Goal: Task Accomplishment & Management: Use online tool/utility

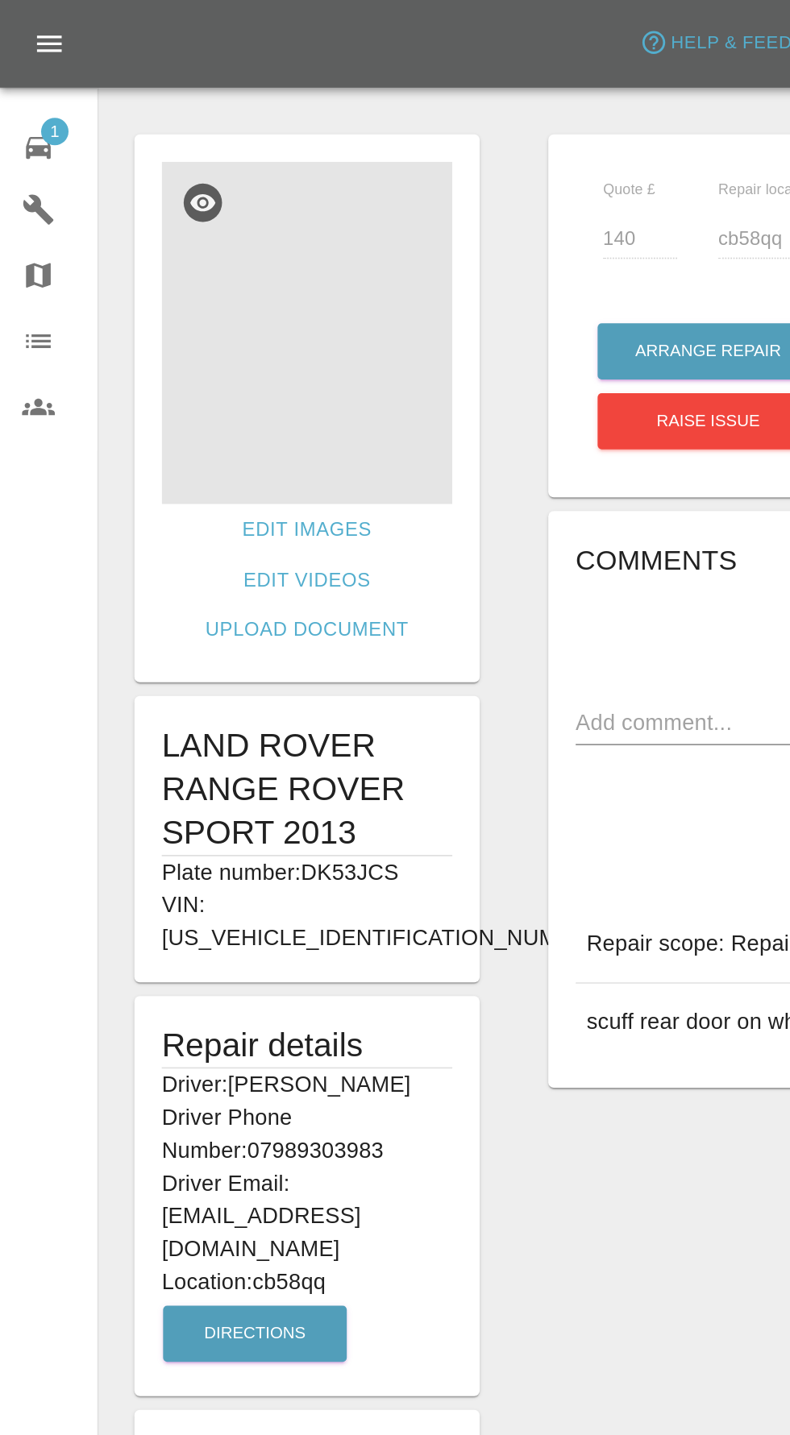
click at [168, 229] on img at bounding box center [180, 195] width 171 height 201
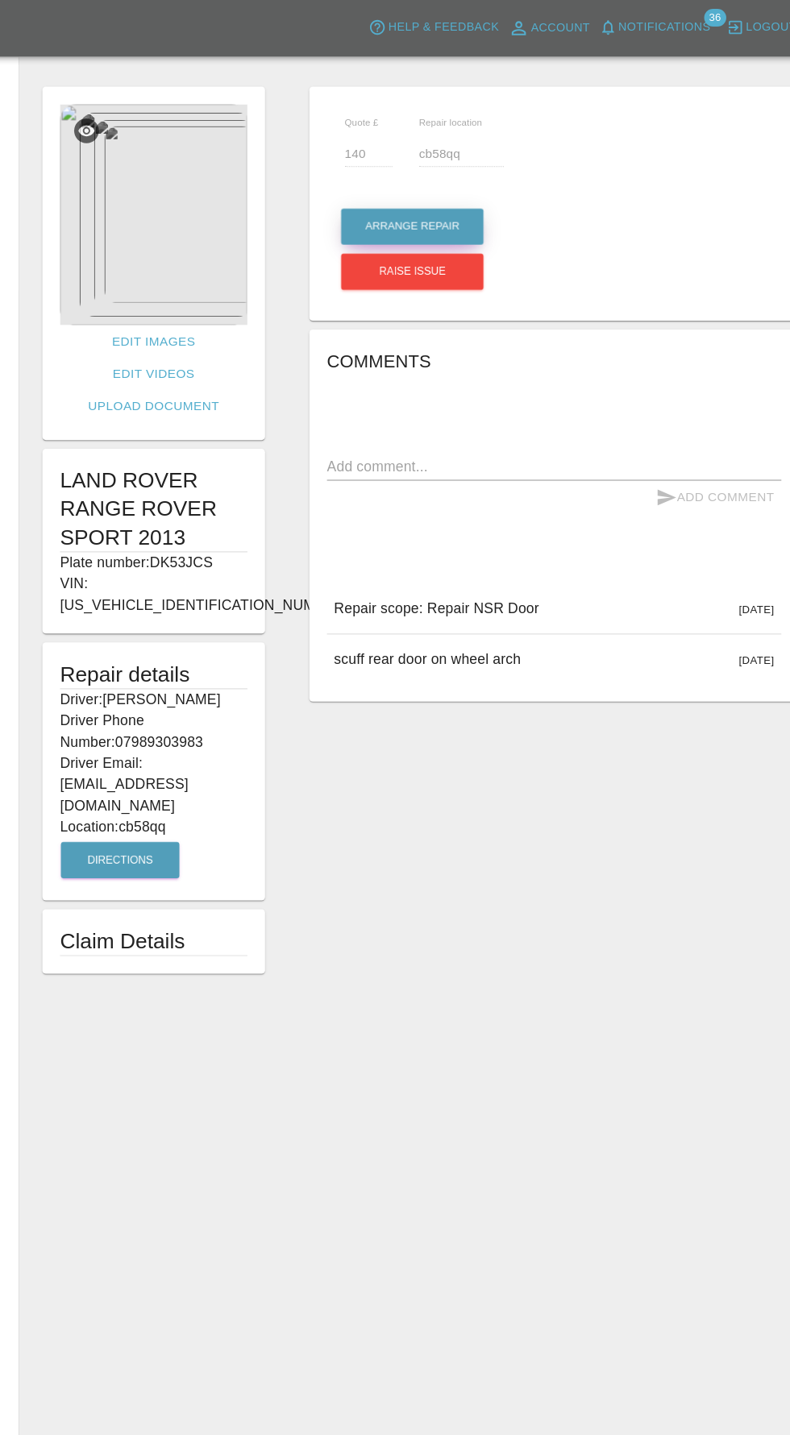
click at [427, 204] on button "Arrange Repair" at bounding box center [416, 206] width 130 height 33
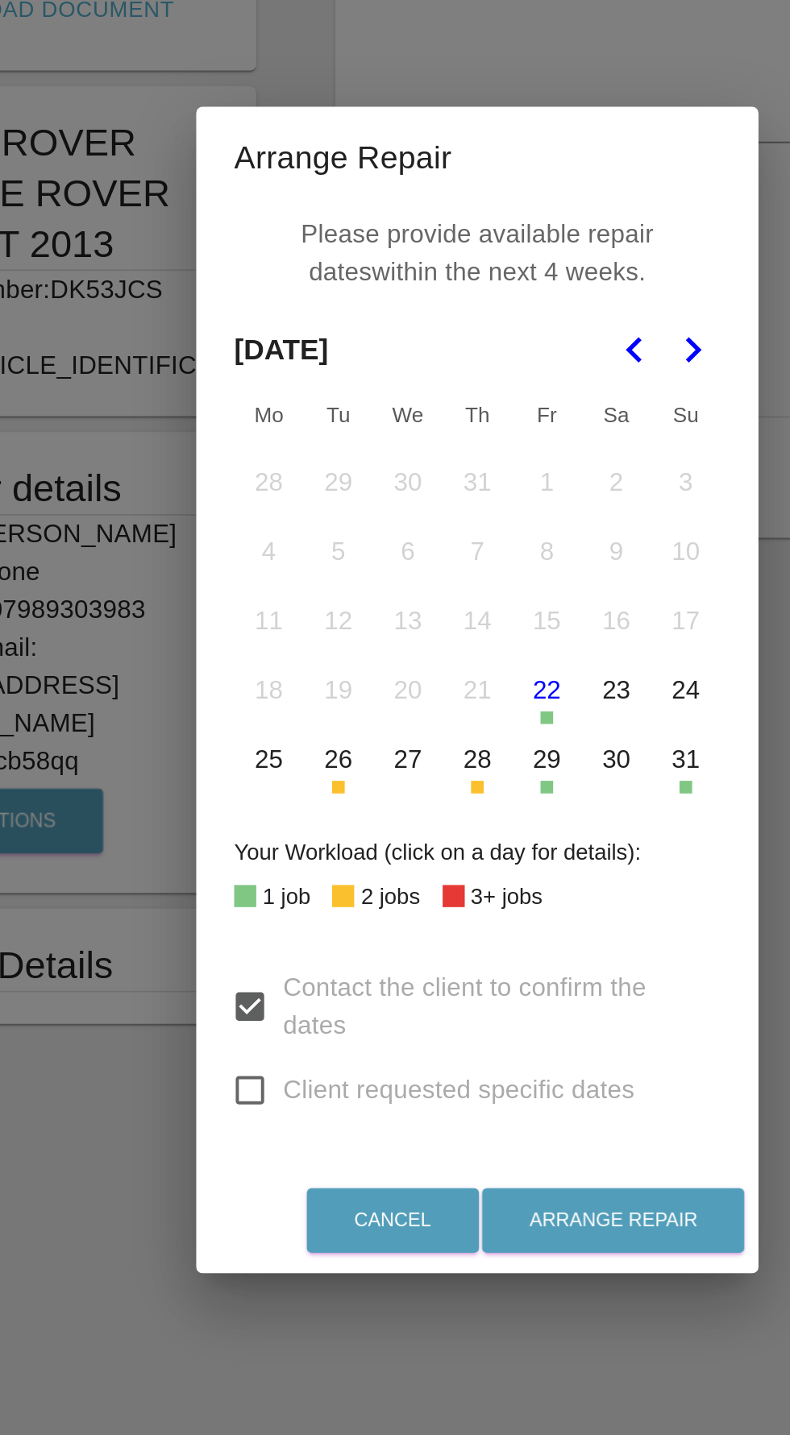
click at [280, 939] on input "Client requested specific dates" at bounding box center [279, 922] width 34 height 34
checkbox input "true"
click at [499, 558] on button "Go to the Next Month" at bounding box center [504, 543] width 29 height 29
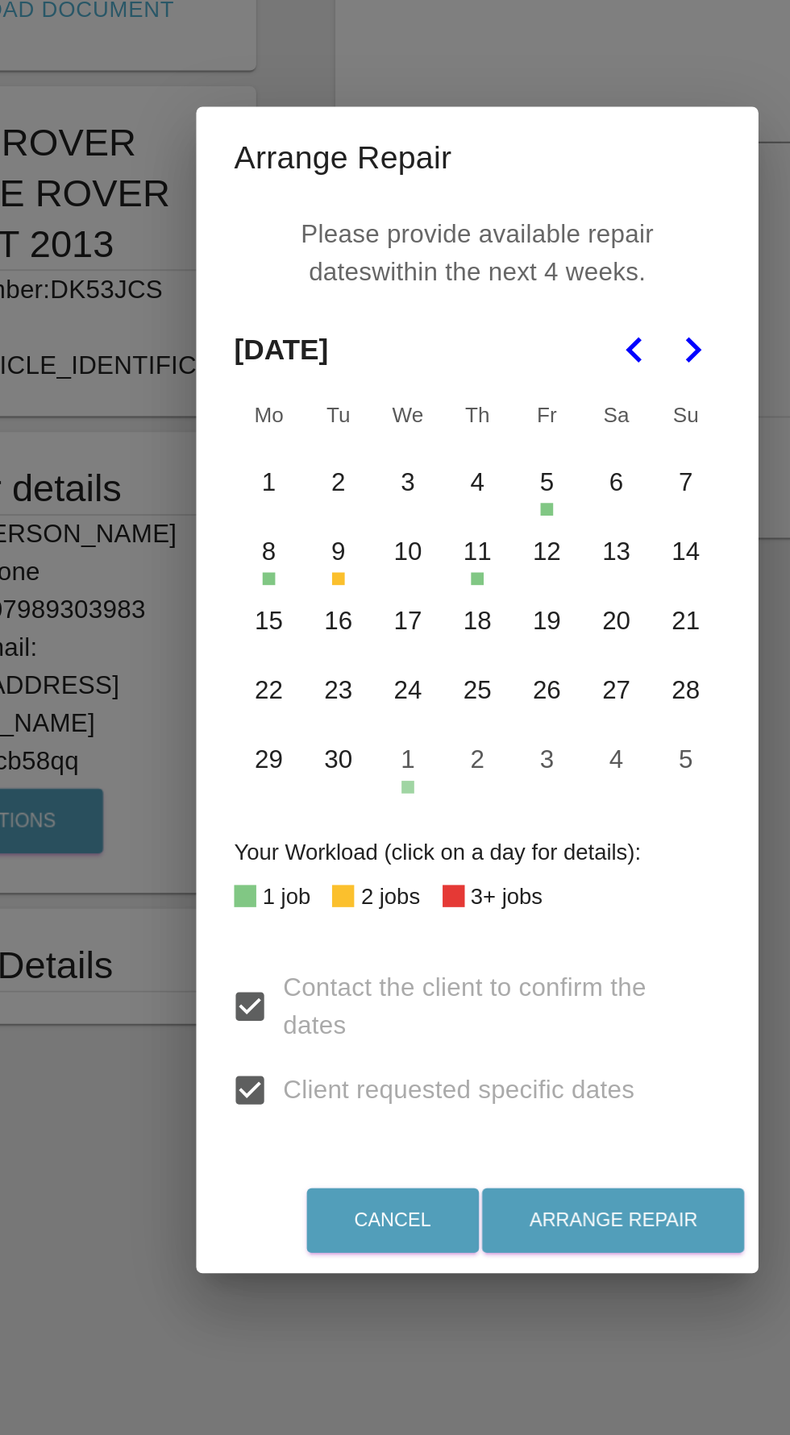
click at [359, 664] on button "10" at bounding box center [360, 647] width 34 height 34
click at [432, 664] on button "12" at bounding box center [430, 647] width 34 height 34
click at [272, 700] on td "15" at bounding box center [288, 682] width 35 height 35
click at [278, 700] on button "15" at bounding box center [289, 683] width 34 height 34
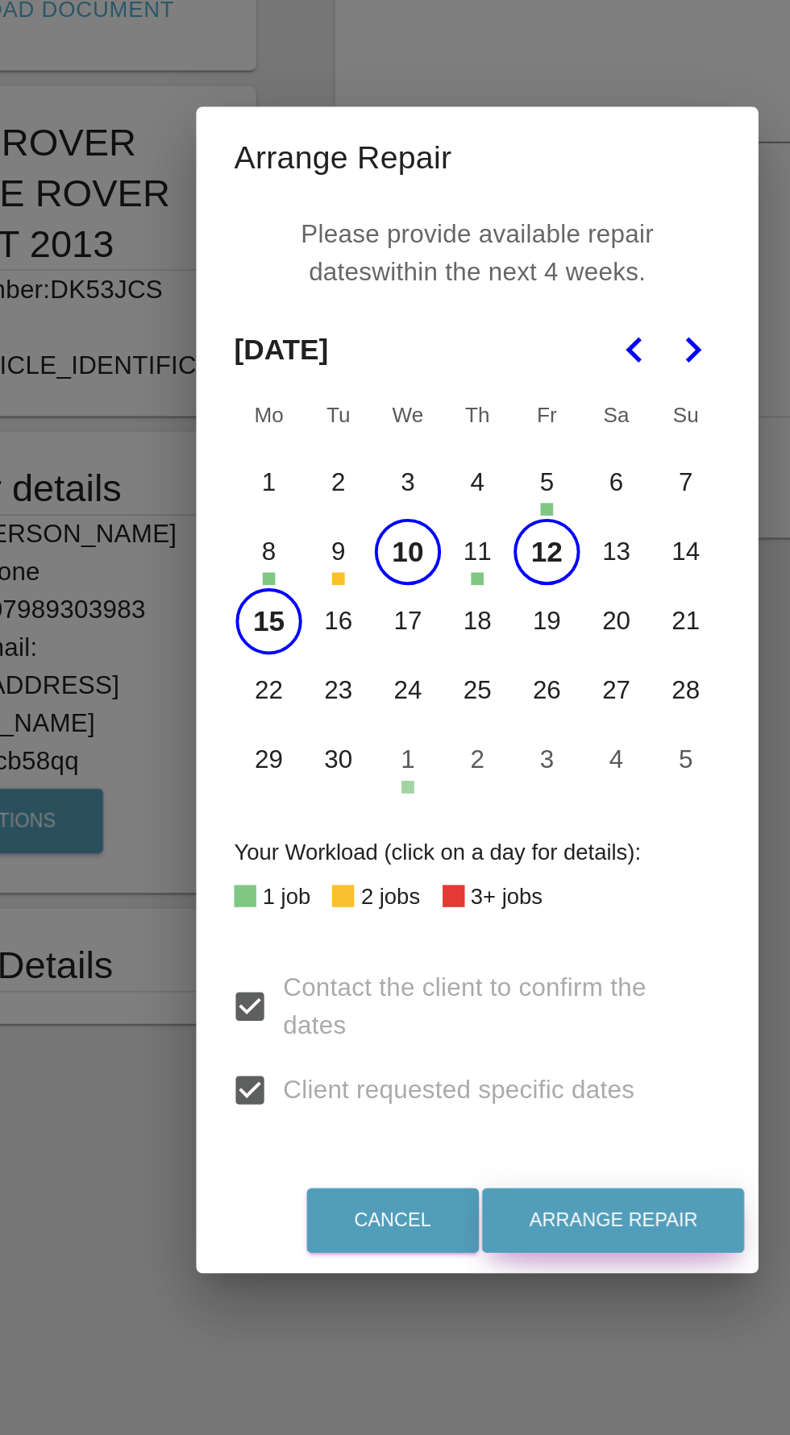
click at [455, 1005] on button "Arrange Repair" at bounding box center [464, 988] width 134 height 33
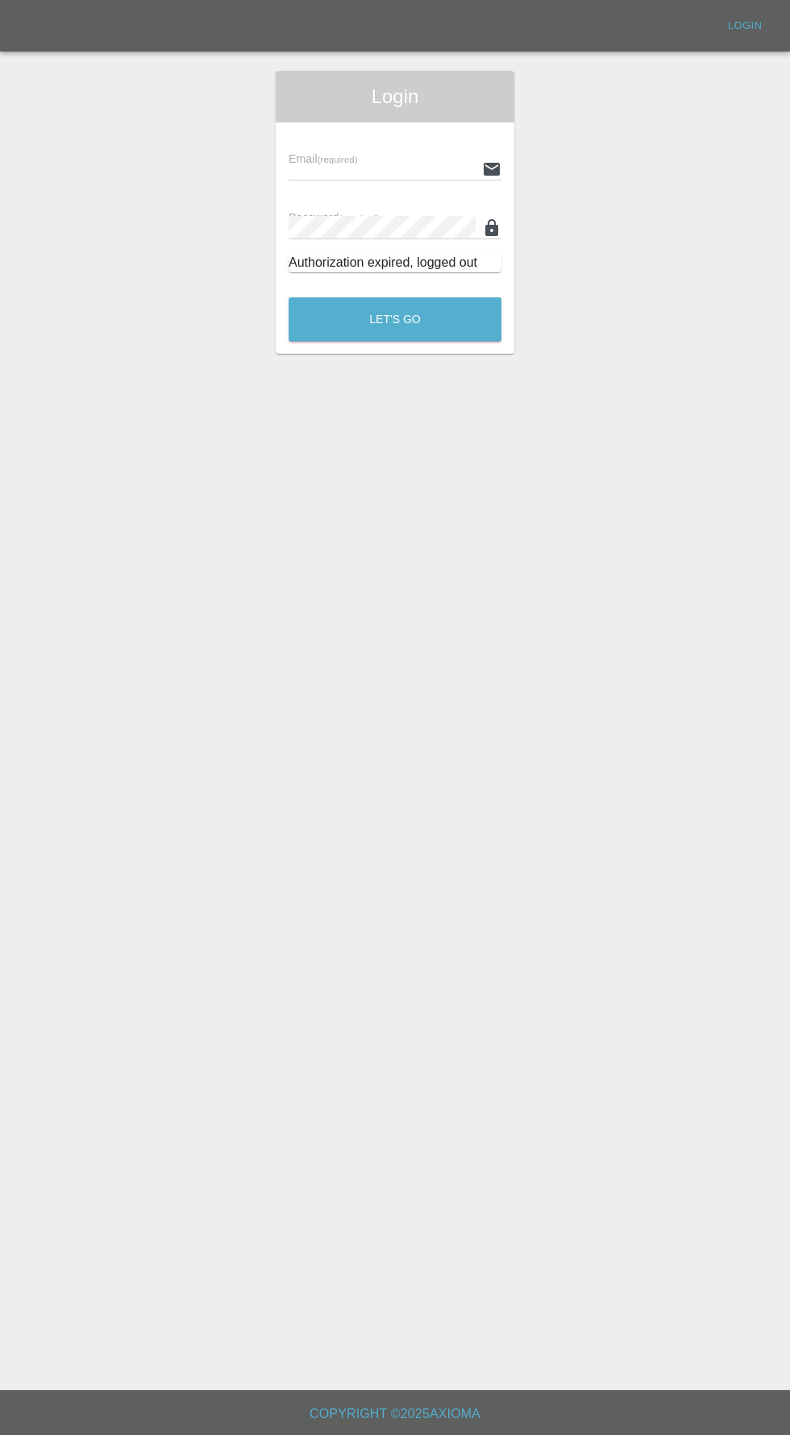
click at [401, 108] on span "Login" at bounding box center [395, 97] width 213 height 26
click at [384, 171] on input "text" at bounding box center [382, 168] width 187 height 23
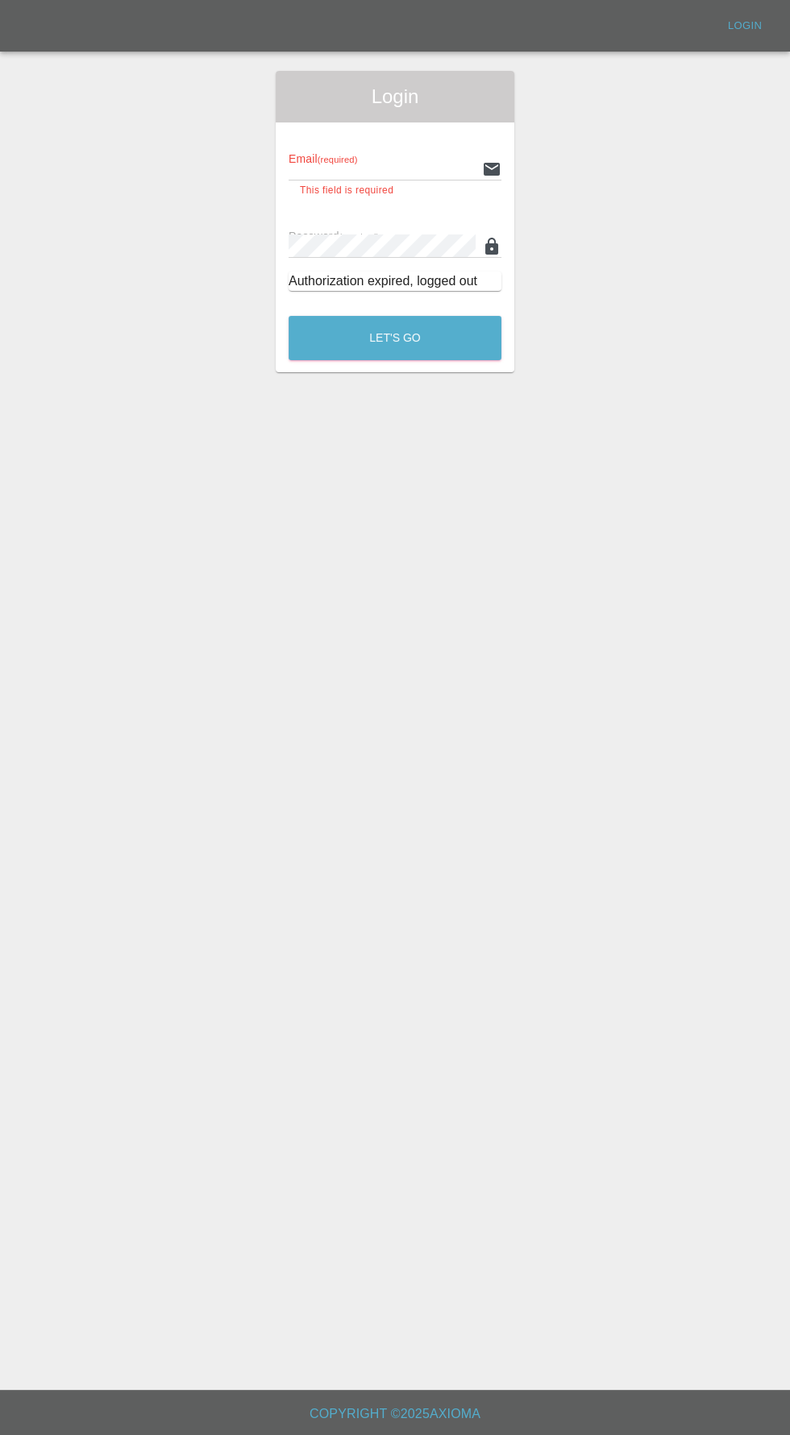
type input "info@darkknightbodyworks.co.uk"
click at [289, 316] on button "Let's Go" at bounding box center [395, 338] width 213 height 44
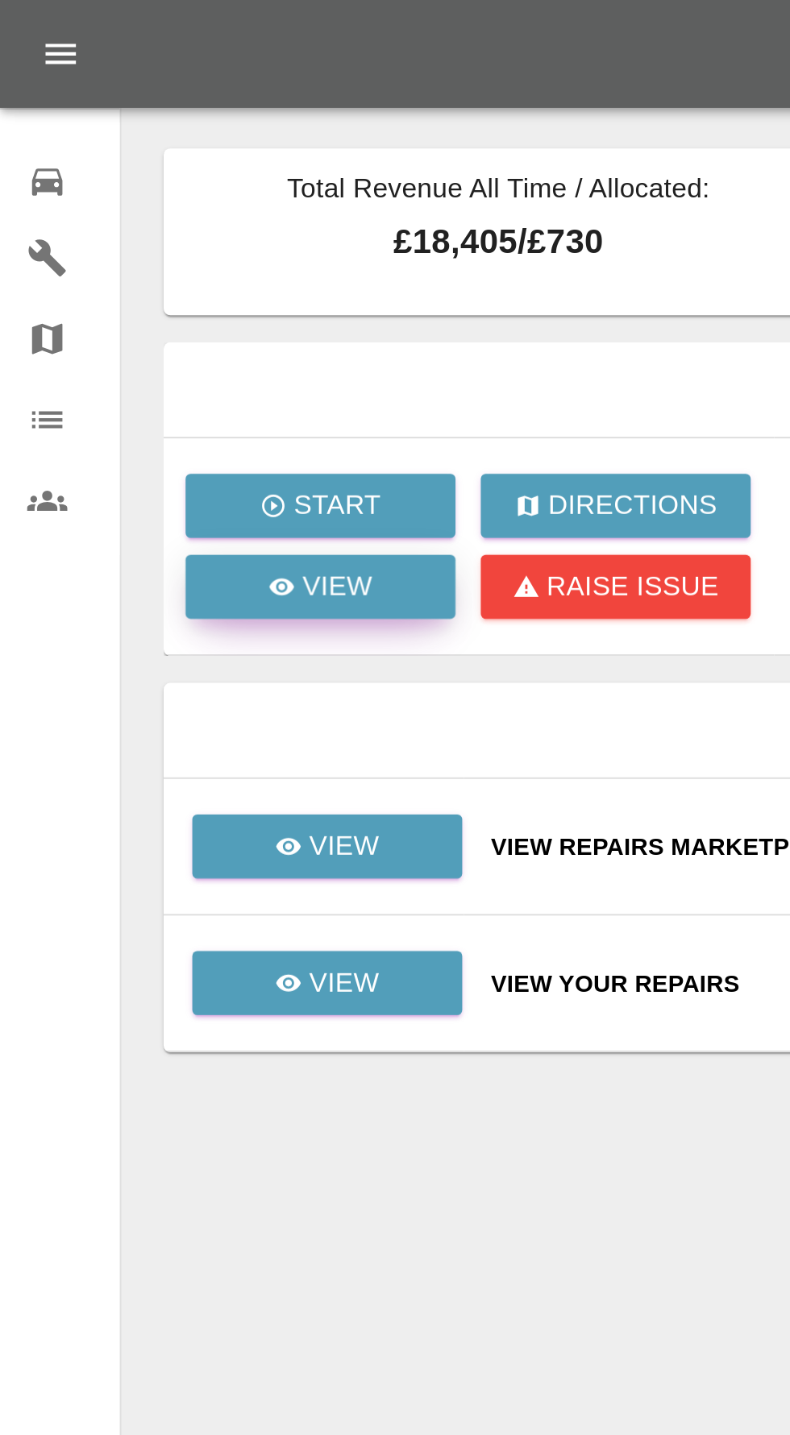
click at [147, 286] on p "View" at bounding box center [161, 280] width 34 height 19
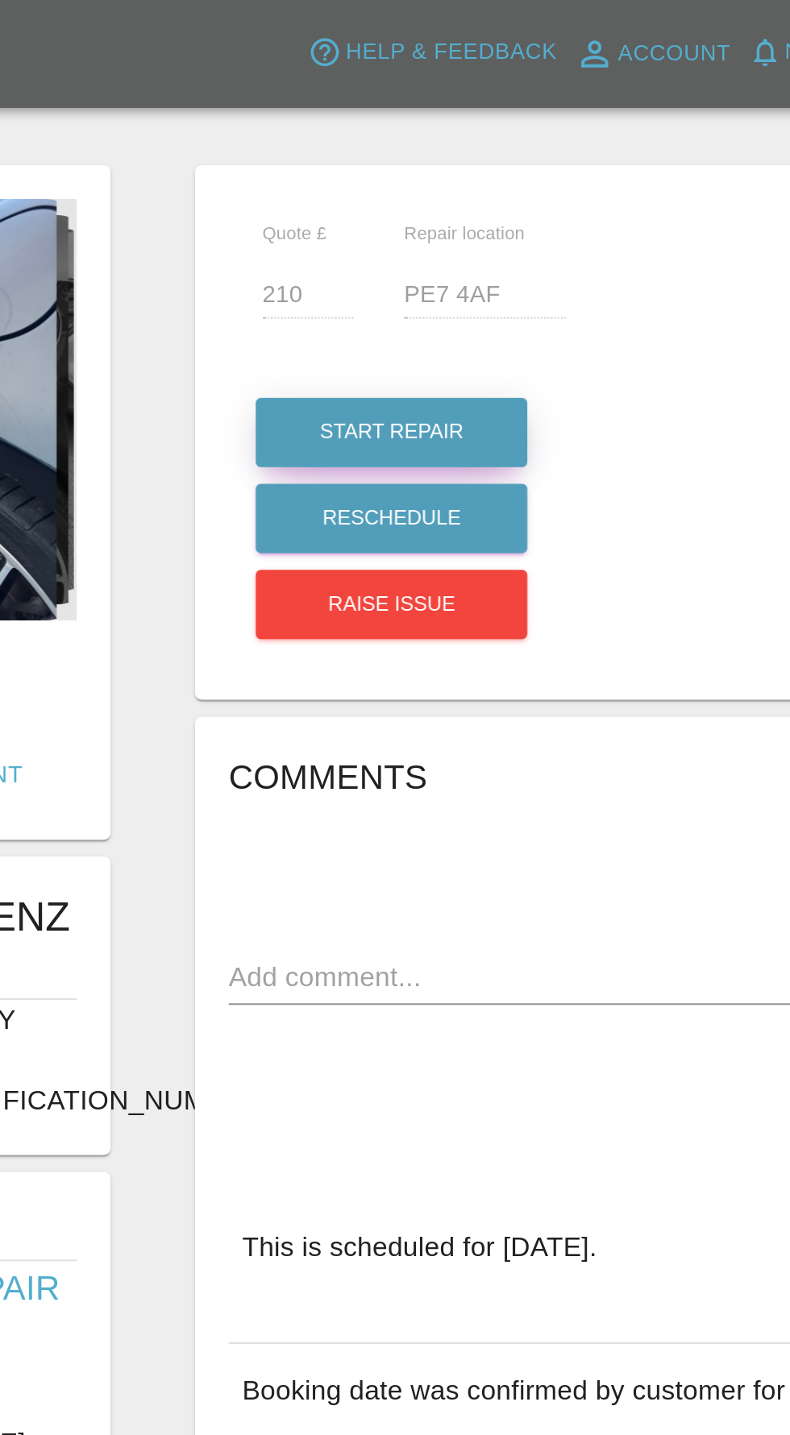
click at [436, 200] on button "Start Repair" at bounding box center [416, 206] width 130 height 33
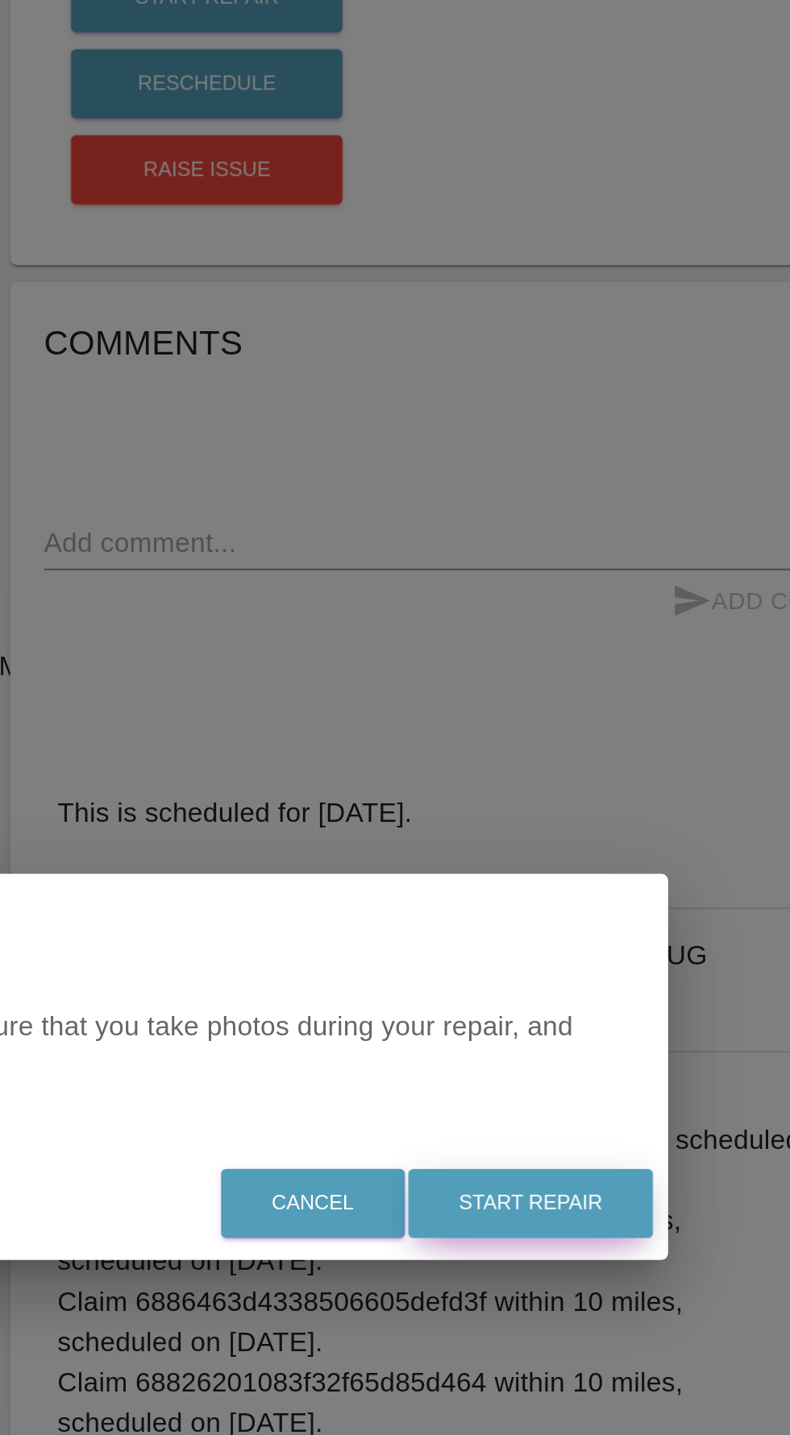
click at [587, 799] on button "Start Repair" at bounding box center [571, 782] width 117 height 33
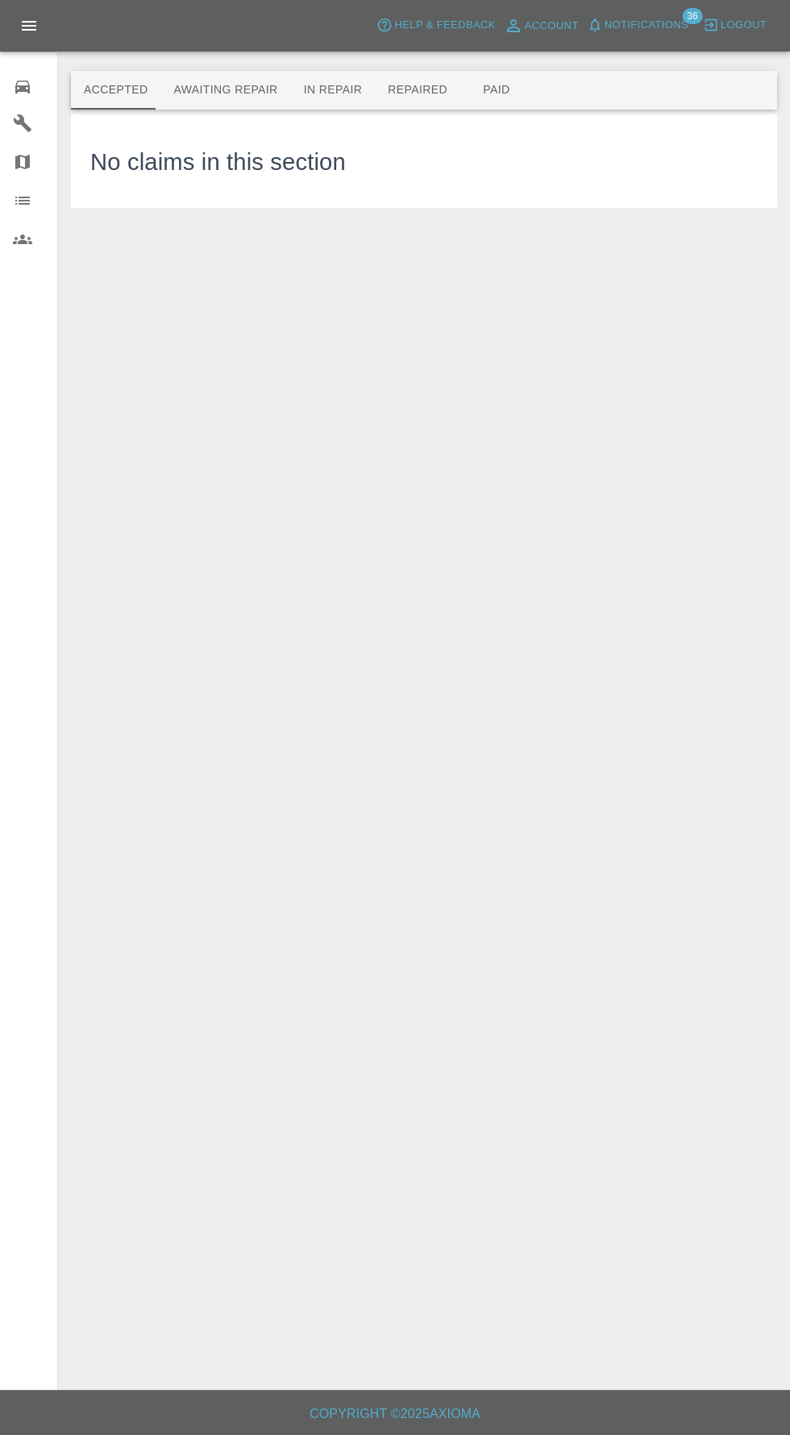
click at [234, 84] on button "Awaiting Repair" at bounding box center [225, 90] width 130 height 39
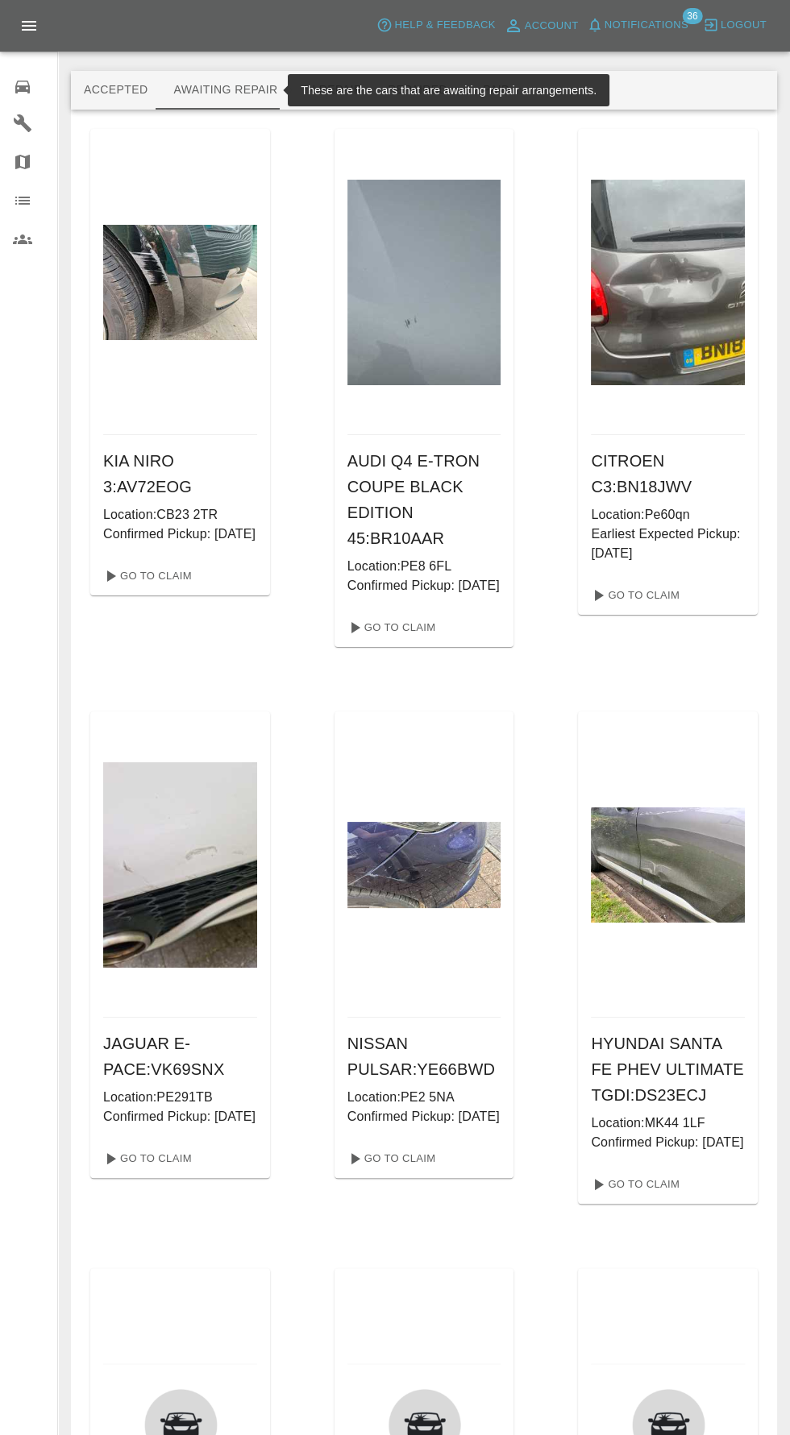
click at [86, 86] on button "Accepted" at bounding box center [115, 90] width 89 height 39
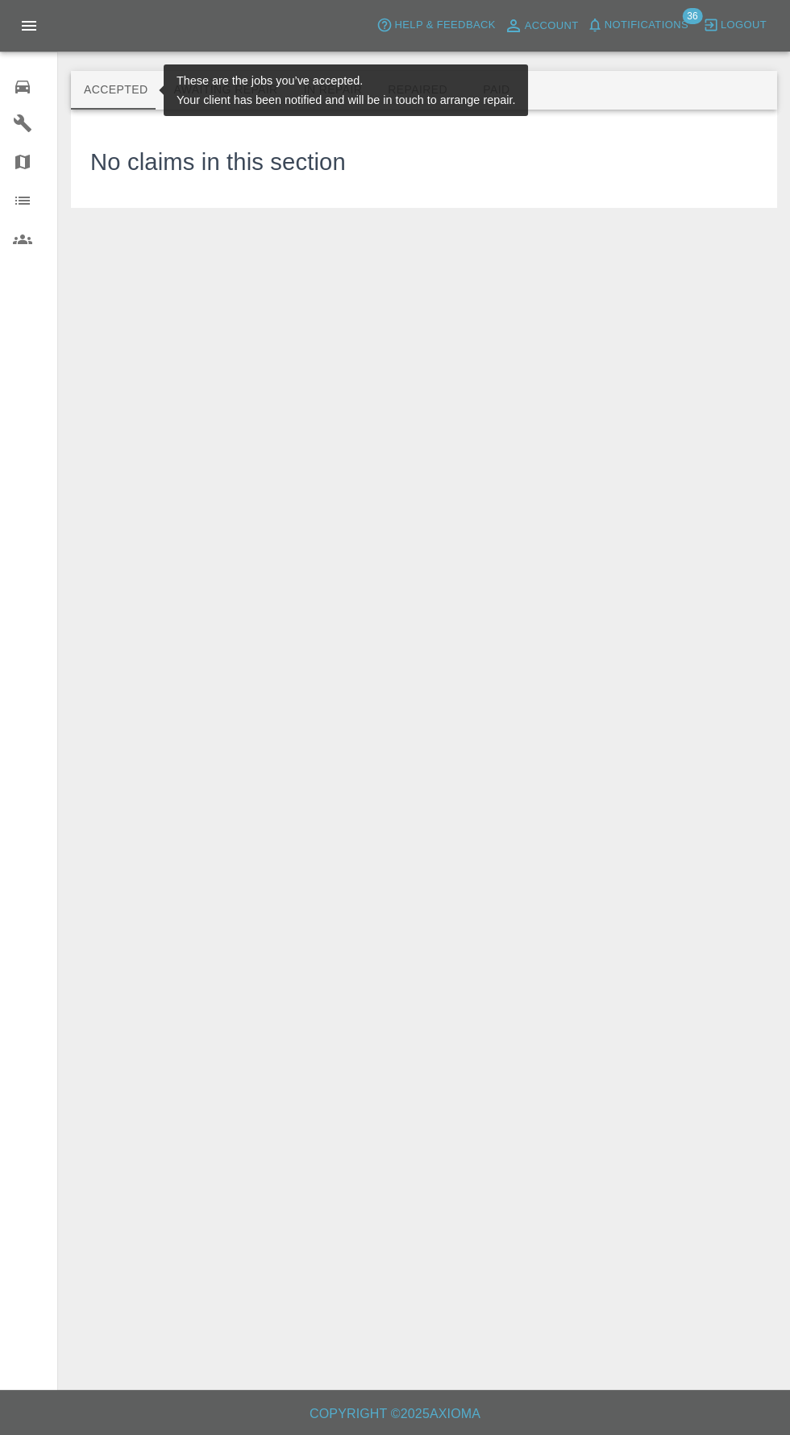
click at [196, 95] on button "Awaiting Repair" at bounding box center [225, 90] width 130 height 39
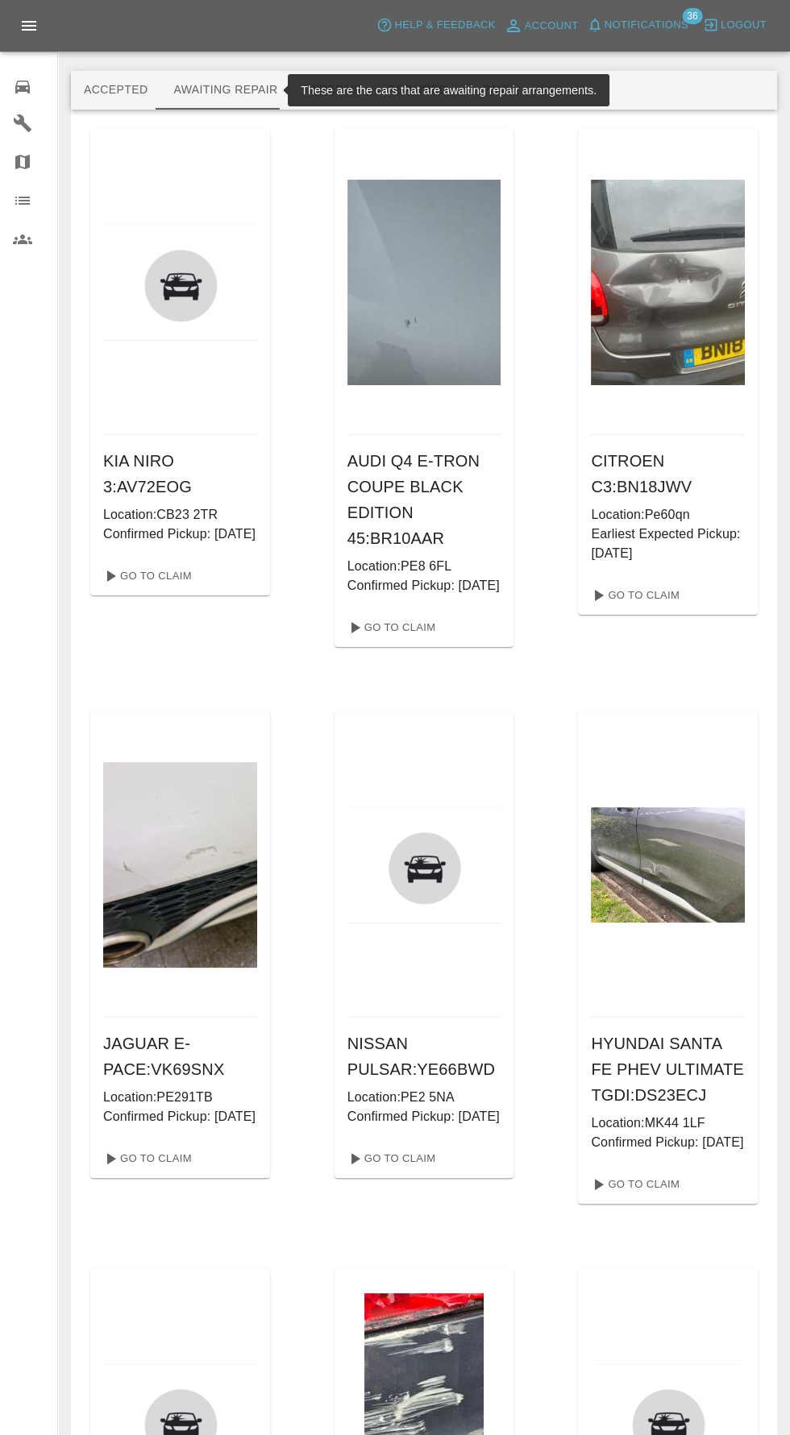
click at [294, 92] on button "In Repair" at bounding box center [333, 90] width 85 height 39
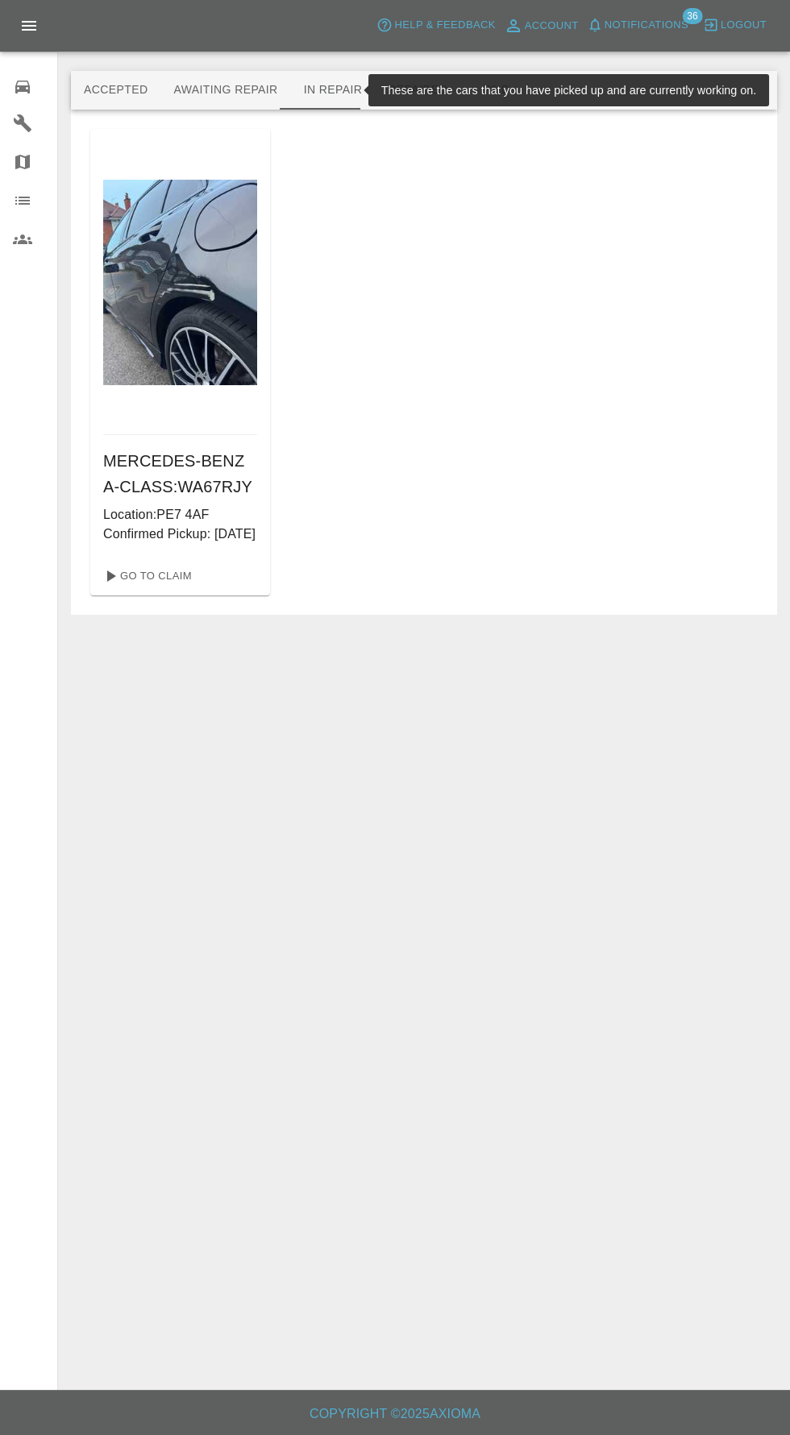
click at [96, 82] on button "Accepted" at bounding box center [115, 90] width 89 height 39
